Goal: Task Accomplishment & Management: Manage account settings

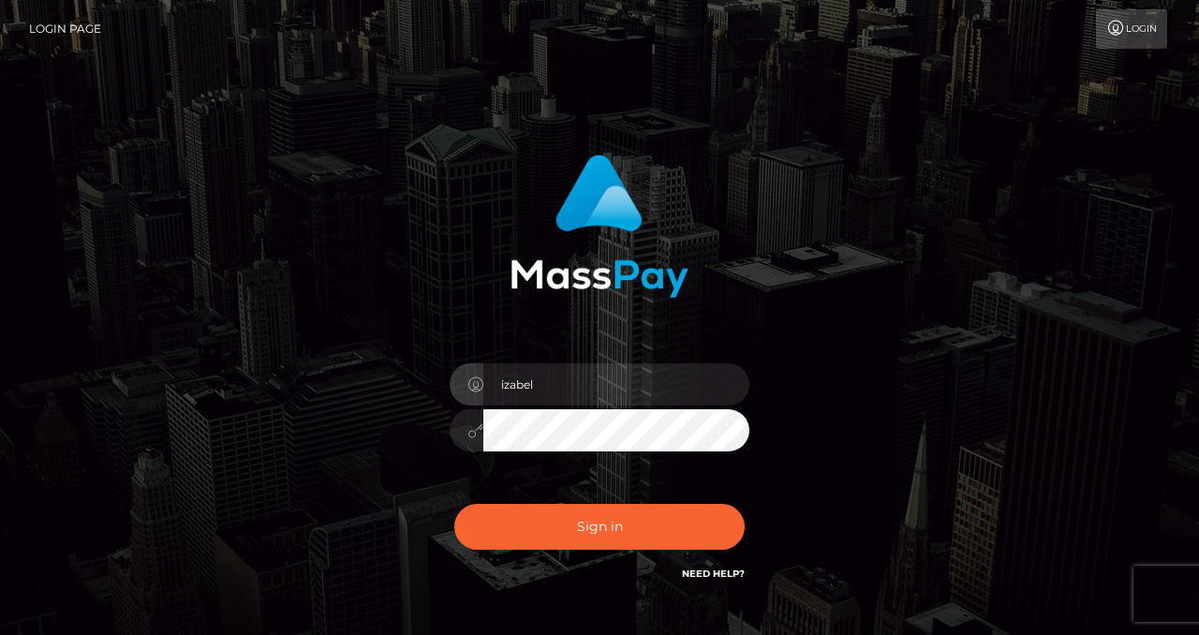
type input "izabela"
checkbox input "true"
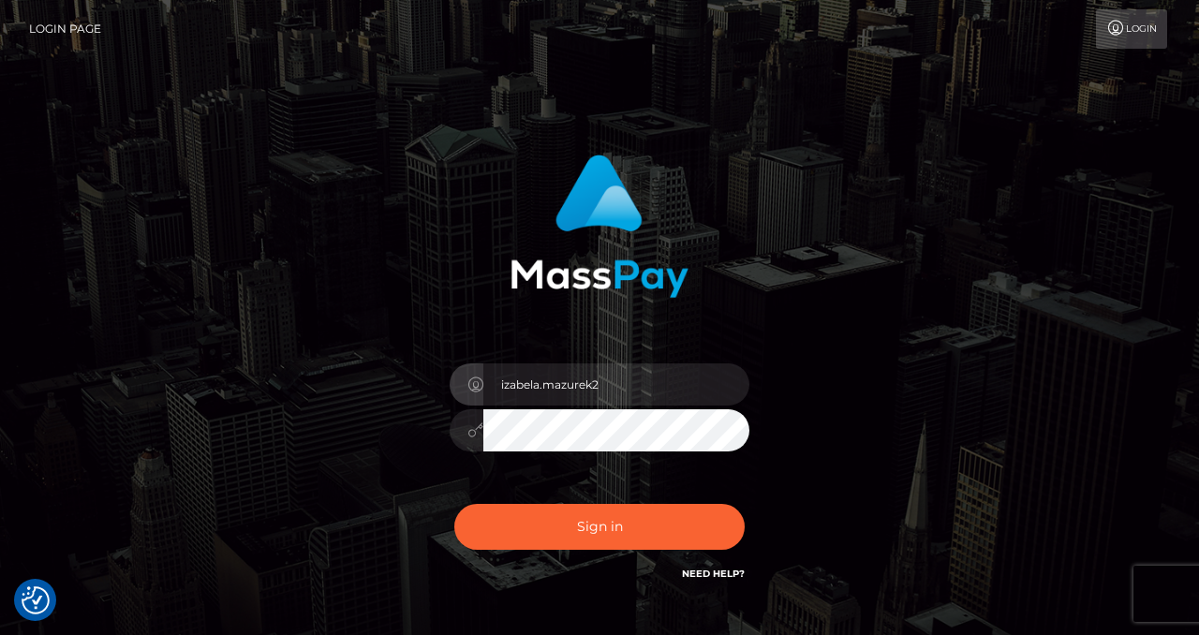
type input "izabela.mazurek2"
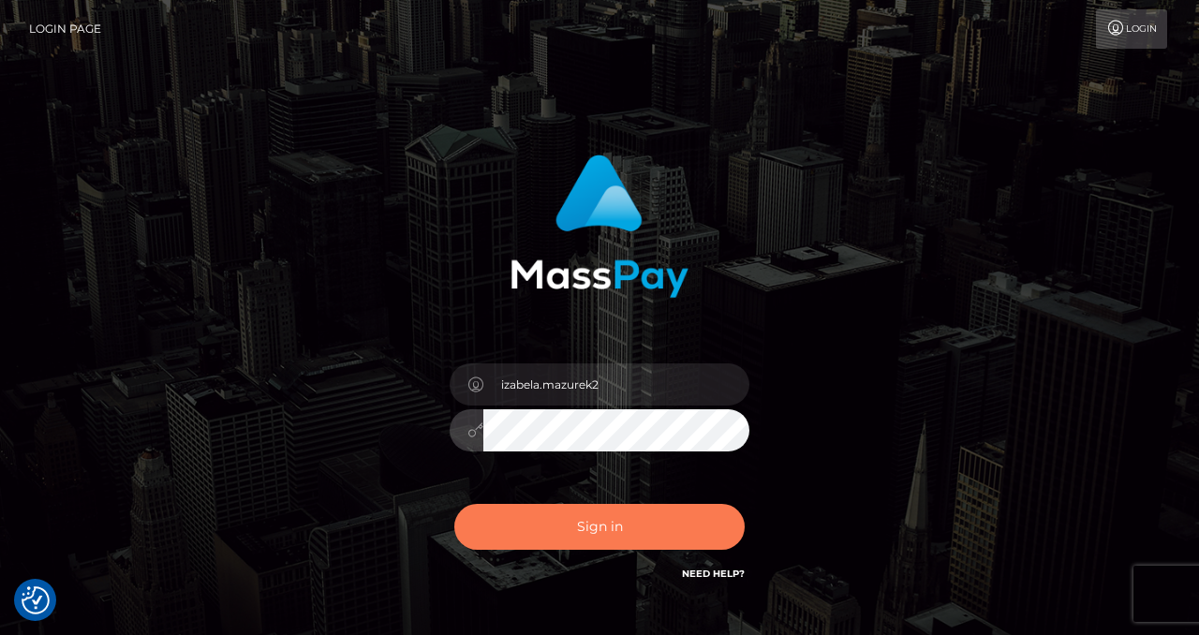
click at [629, 514] on button "Sign in" at bounding box center [599, 527] width 290 height 46
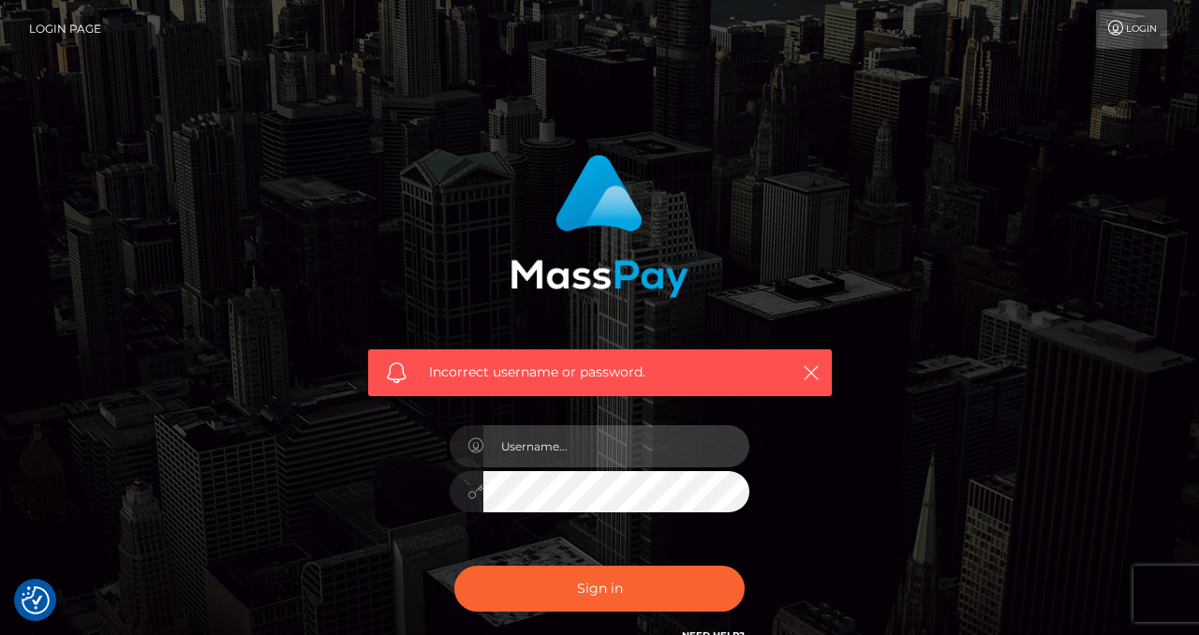
click at [570, 458] on input "text" at bounding box center [616, 446] width 266 height 42
type input "izabela.throne2"
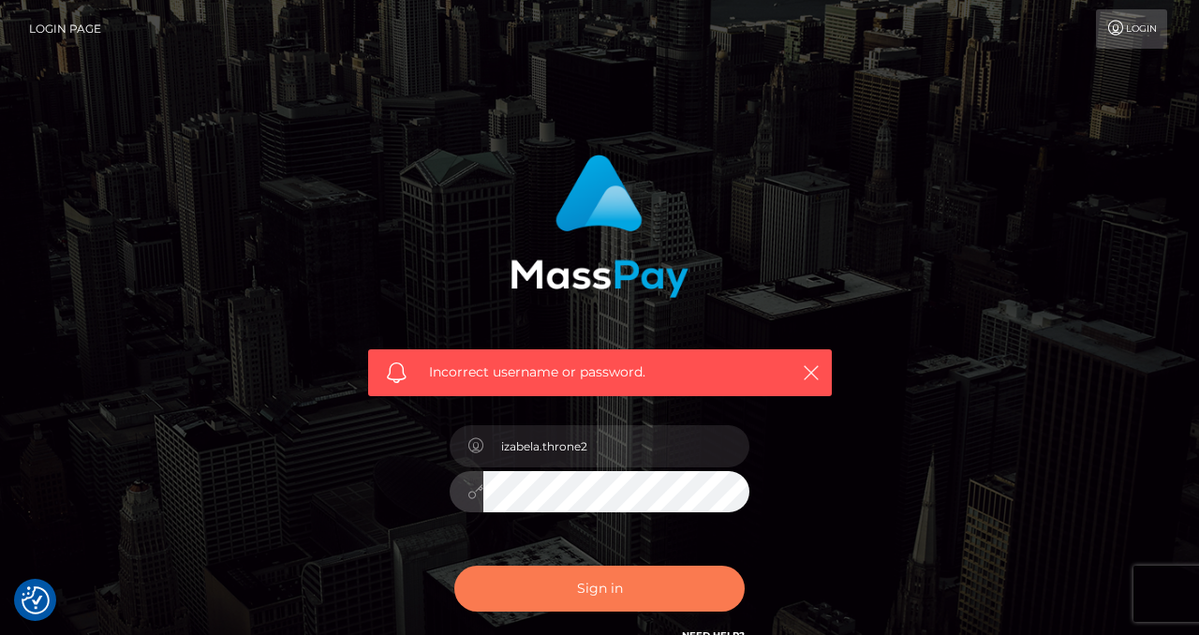
click at [645, 585] on button "Sign in" at bounding box center [599, 589] width 290 height 46
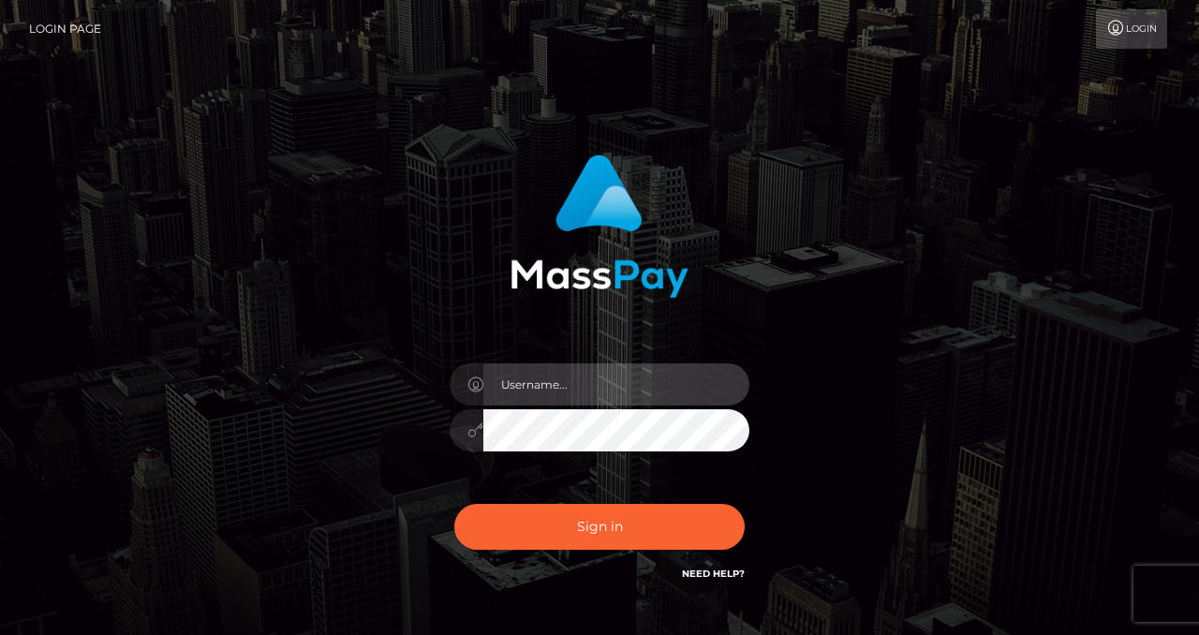
click at [586, 389] on input "text" at bounding box center [616, 384] width 266 height 42
type input "izabela.throne2"
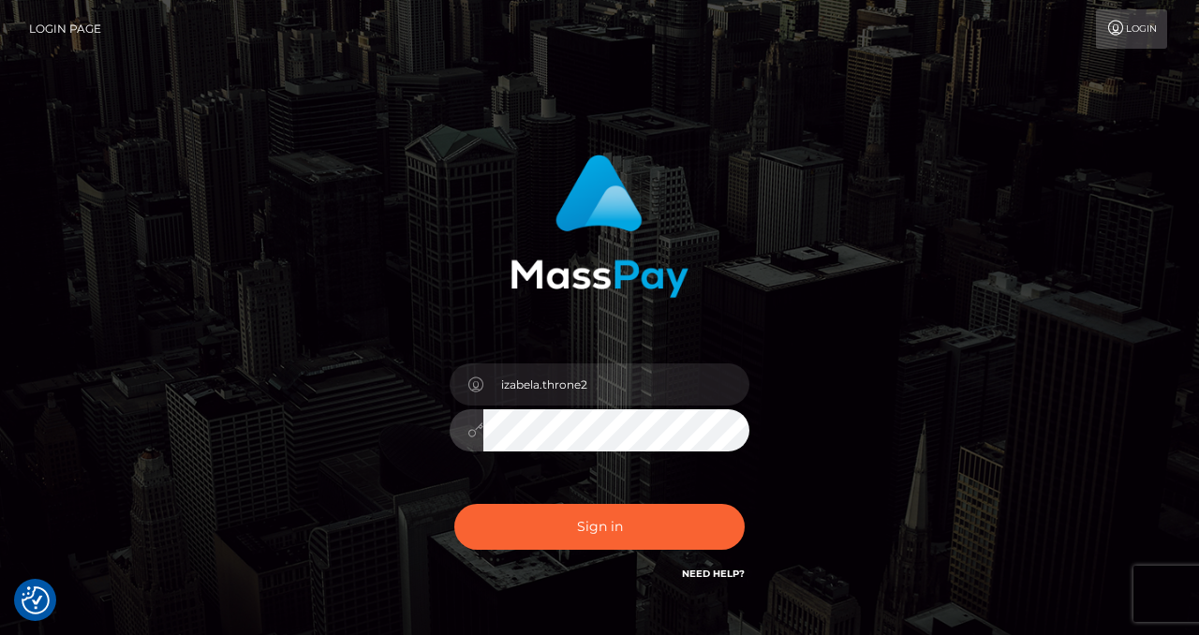
click at [454, 504] on button "Sign in" at bounding box center [599, 527] width 290 height 46
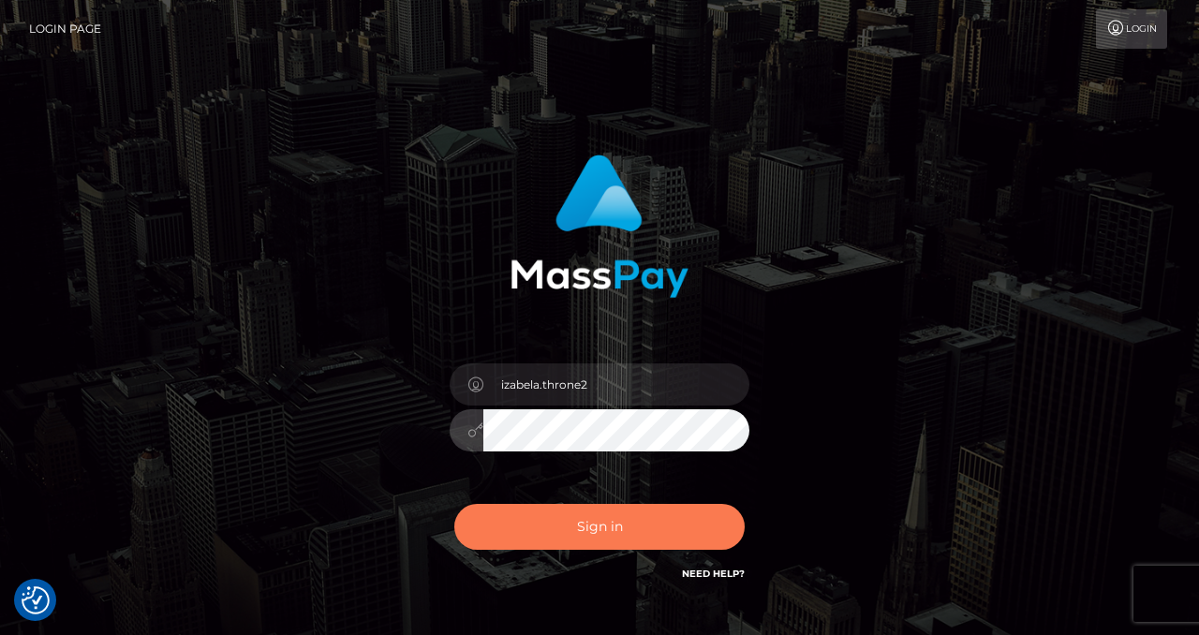
click at [610, 538] on button "Sign in" at bounding box center [599, 527] width 290 height 46
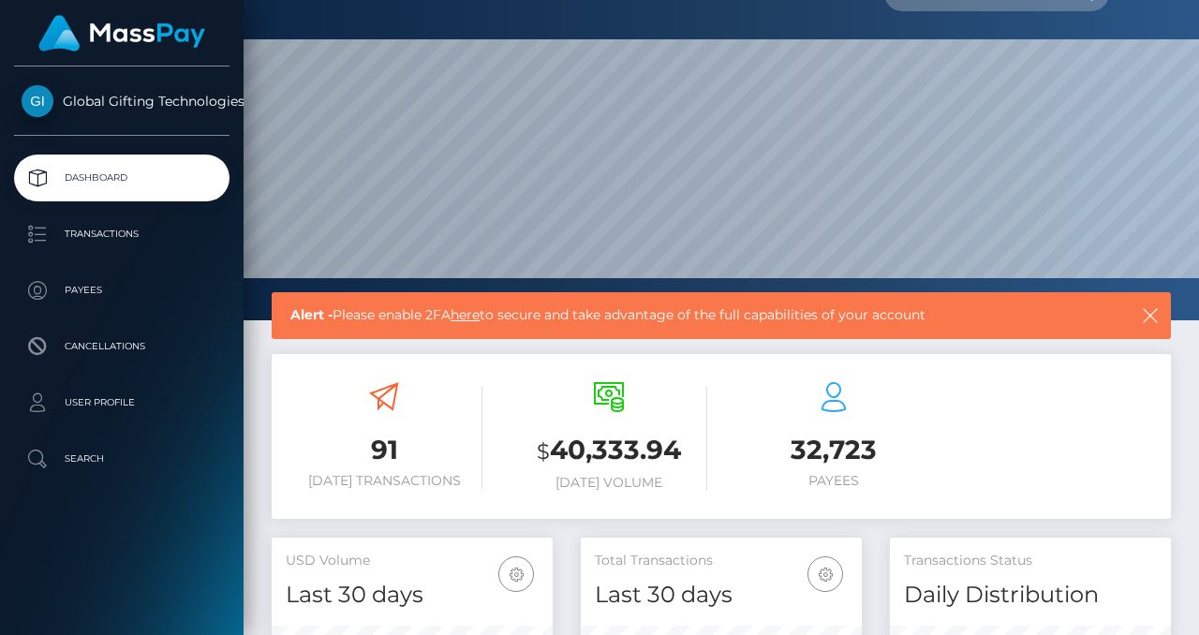
scroll to position [33, 0]
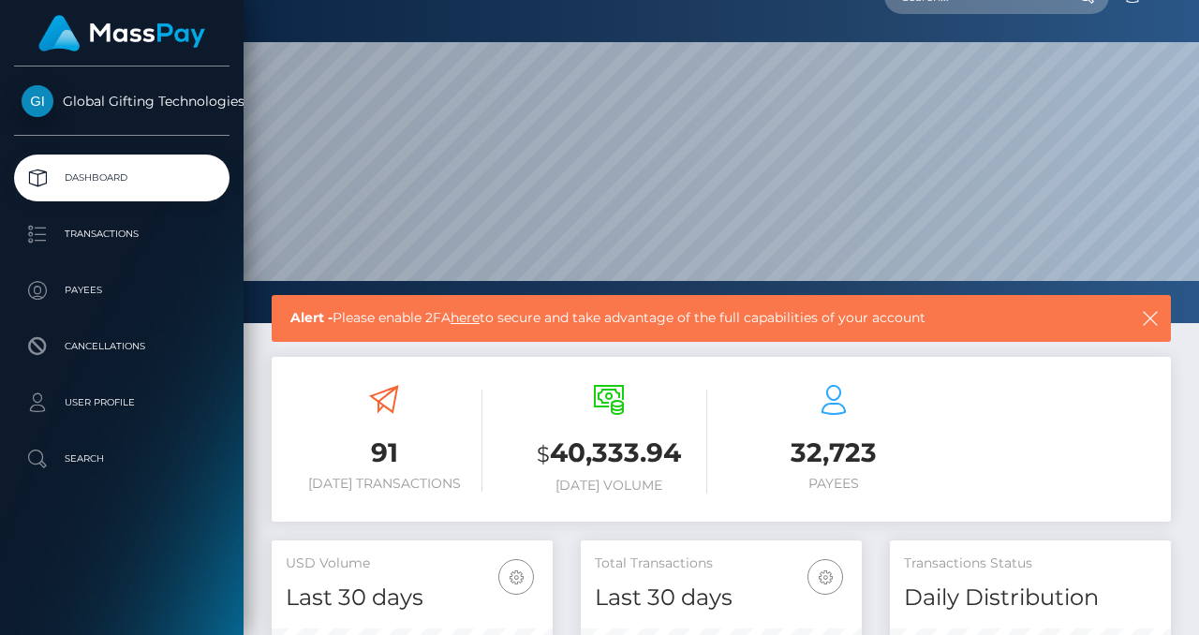
click at [348, 526] on div "91 Today Transactions $ 40,333.94 Today Volume 32,723" at bounding box center [721, 449] width 927 height 184
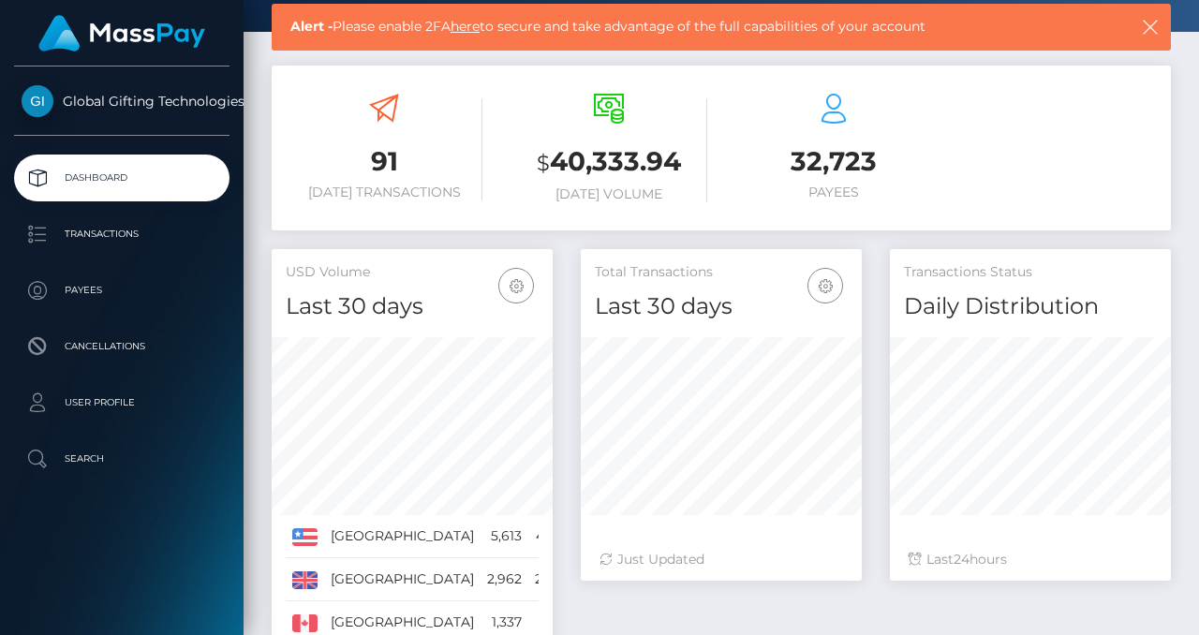
scroll to position [0, 0]
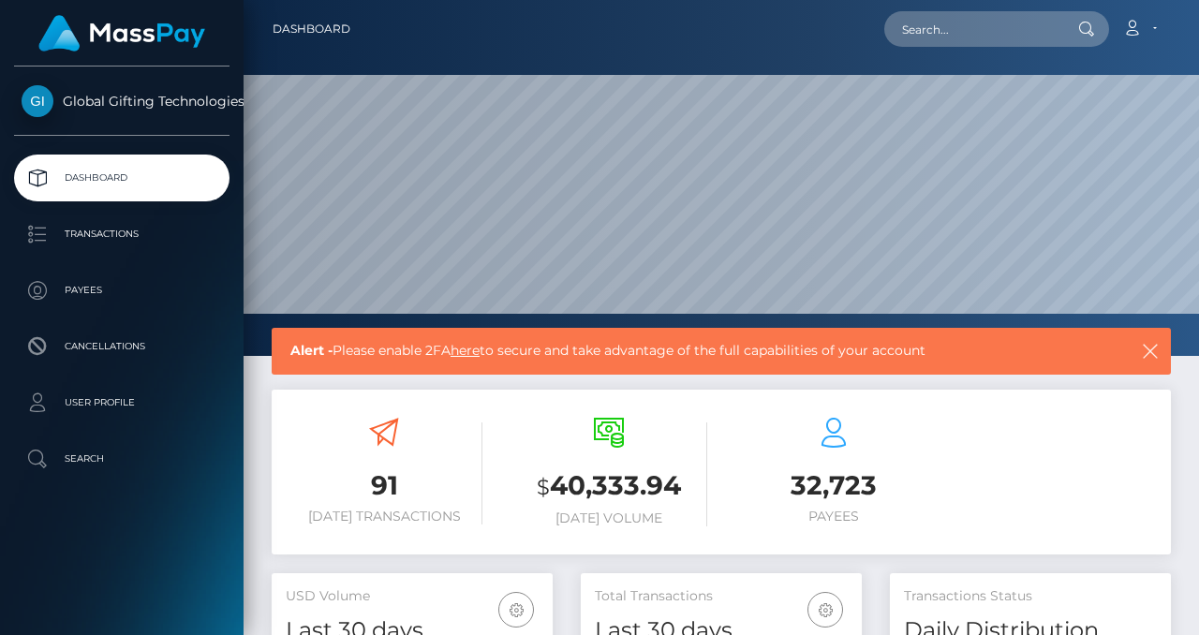
click at [158, 105] on span "Global Gifting Technologies Inc" at bounding box center [121, 101] width 215 height 17
click at [117, 185] on p "Dashboard" at bounding box center [122, 178] width 200 height 28
click at [105, 406] on p "User Profile" at bounding box center [122, 403] width 200 height 28
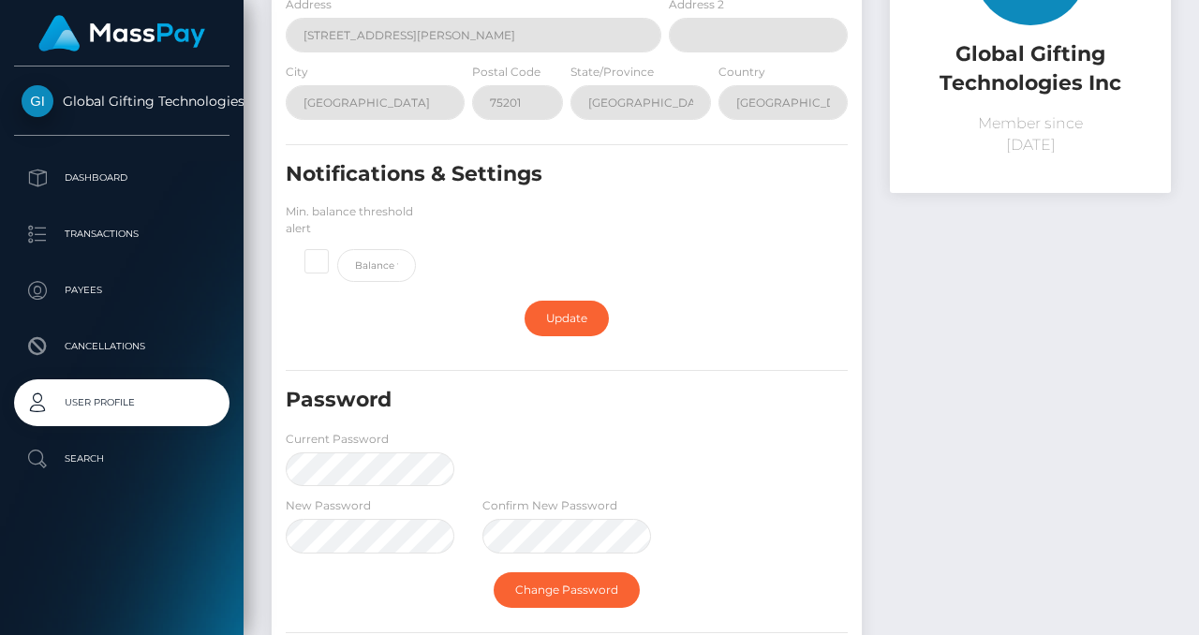
scroll to position [488, 0]
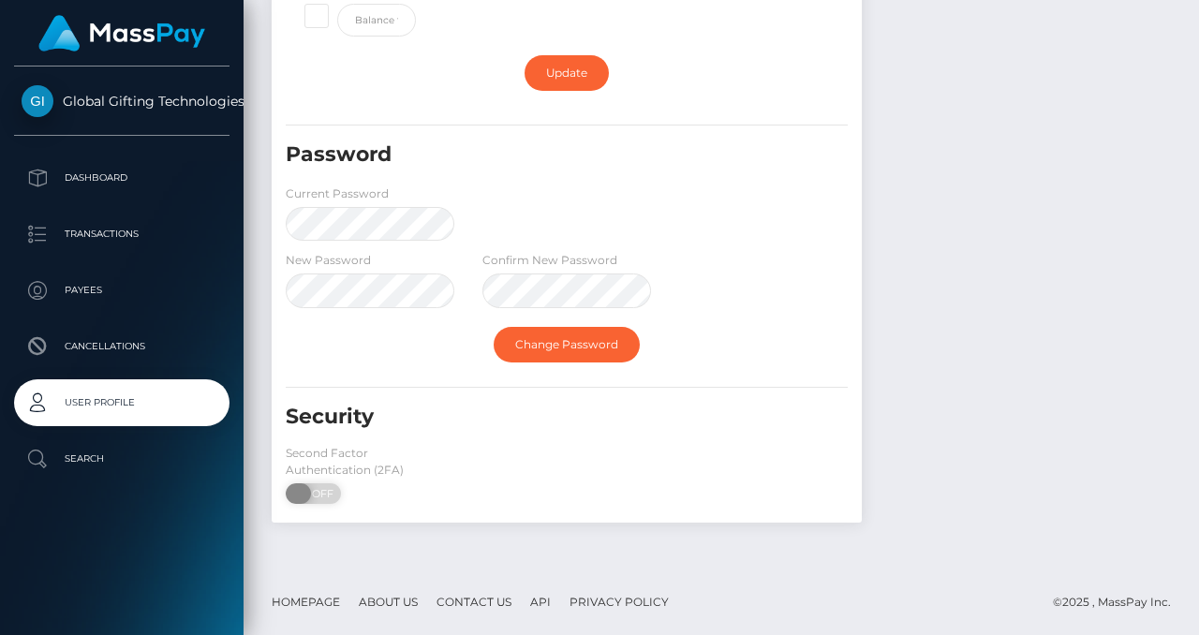
click at [319, 496] on span "OFF" at bounding box center [319, 493] width 47 height 21
checkbox input "true"
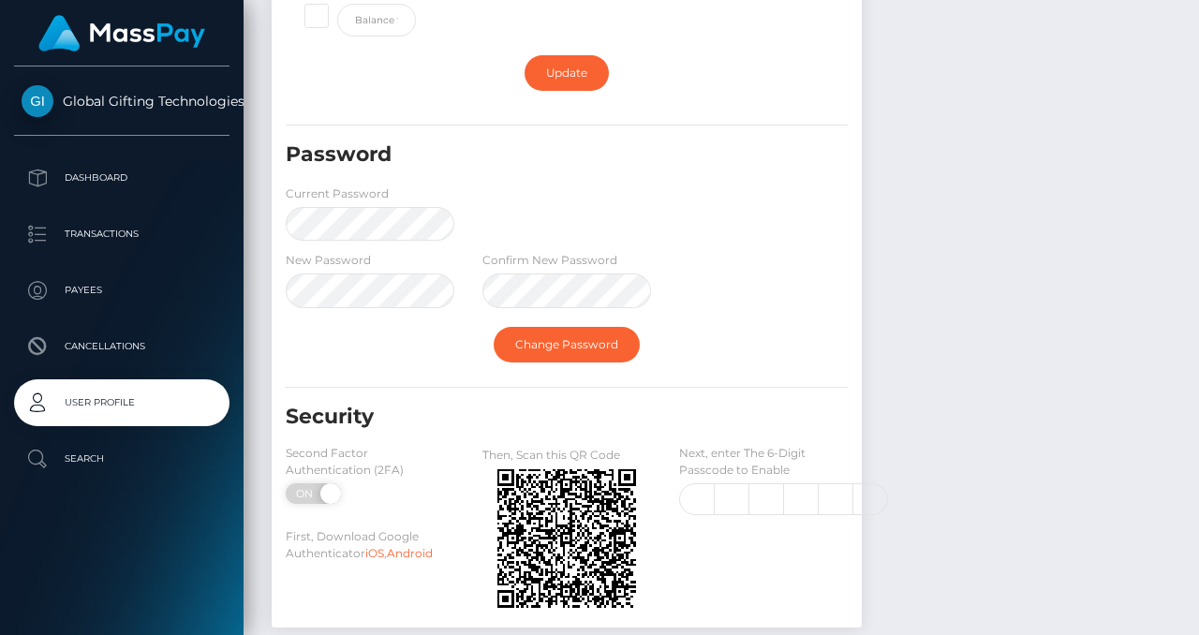
scroll to position [594, 0]
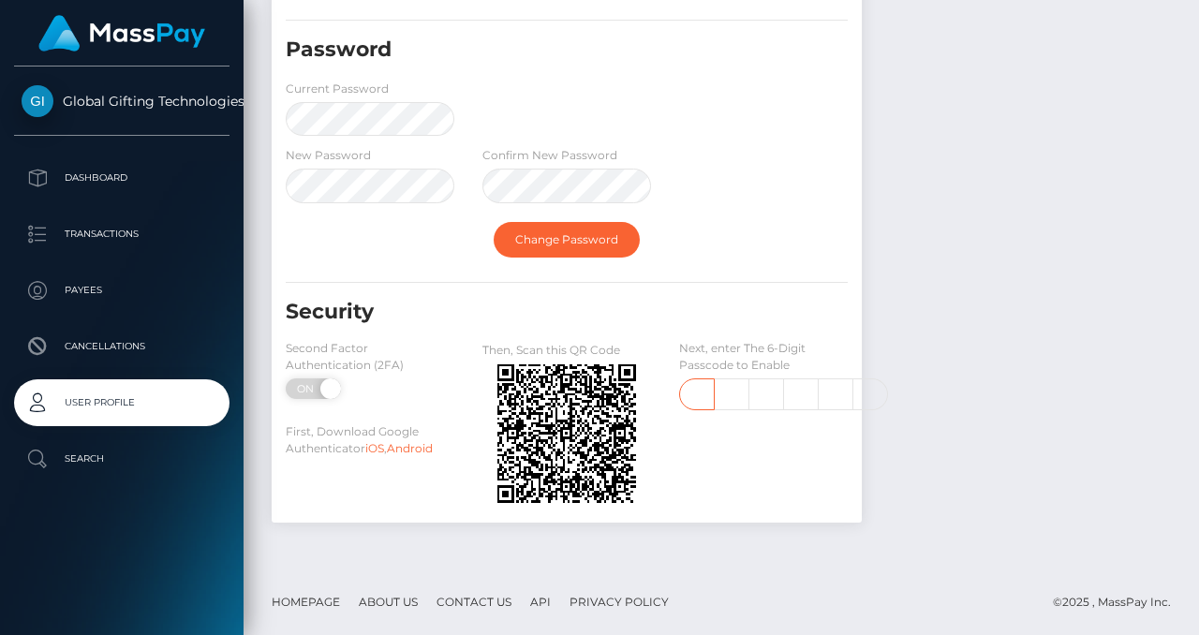
click at [687, 389] on input "text" at bounding box center [697, 394] width 36 height 32
